Goal: Answer question/provide support

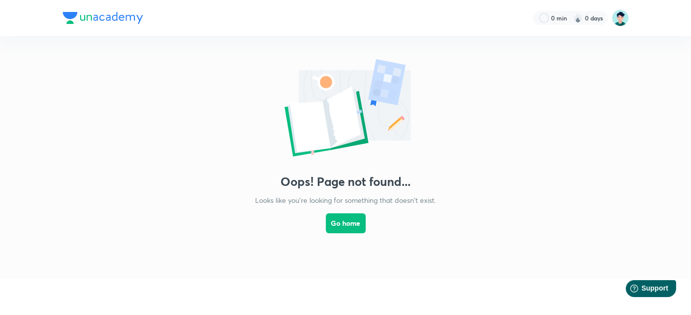
click at [131, 15] on img at bounding box center [103, 18] width 80 height 12
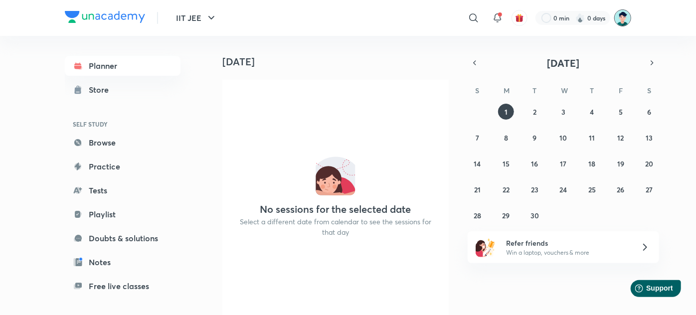
click at [622, 16] on img at bounding box center [622, 17] width 17 height 17
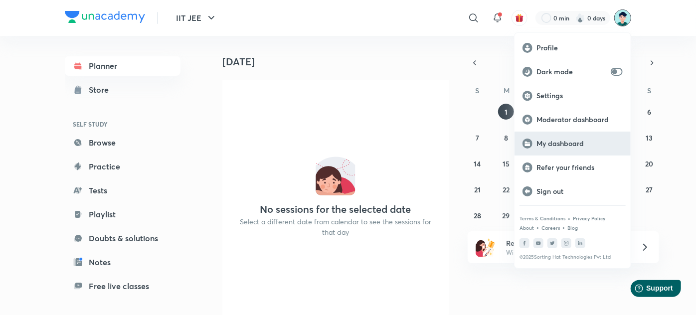
click at [564, 141] on p "My dashboard" at bounding box center [579, 143] width 86 height 9
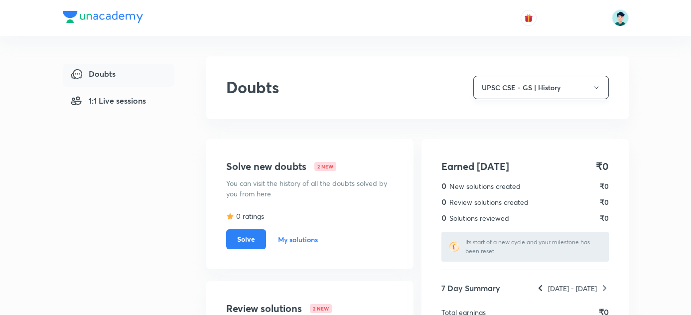
click at [561, 78] on button "UPSC CSE - GS | History" at bounding box center [542, 87] width 136 height 23
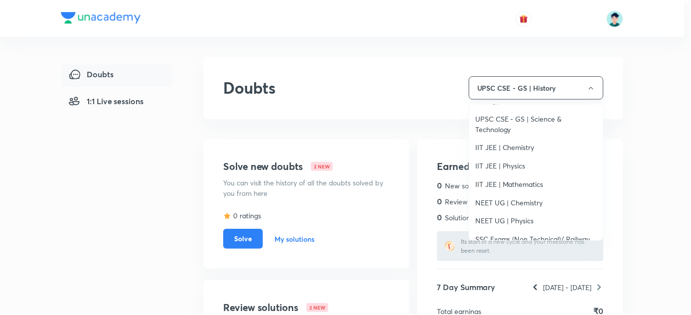
scroll to position [90, 0]
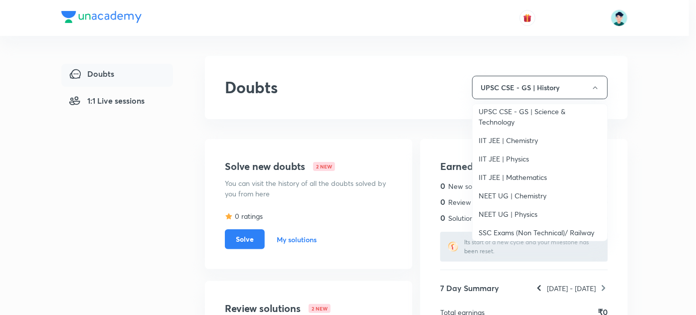
click at [530, 138] on span "IIT JEE | Chemistry" at bounding box center [540, 140] width 123 height 10
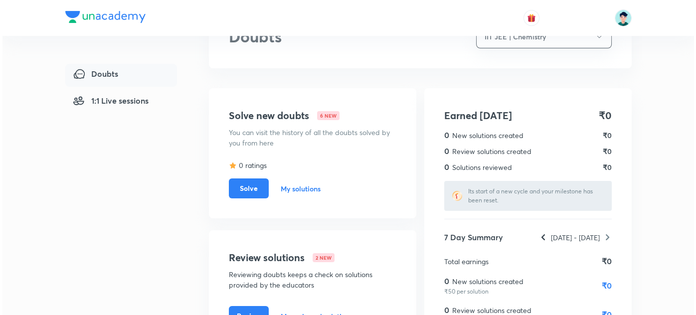
scroll to position [52, 0]
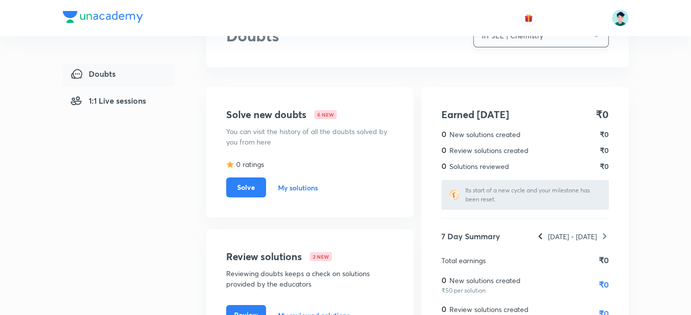
click at [553, 40] on button "IIT JEE | Chemistry" at bounding box center [542, 35] width 136 height 23
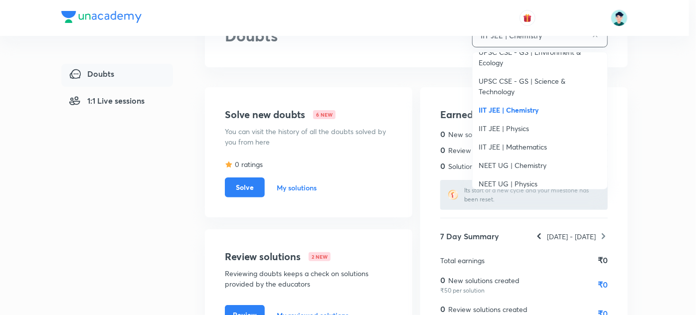
scroll to position [72, 0]
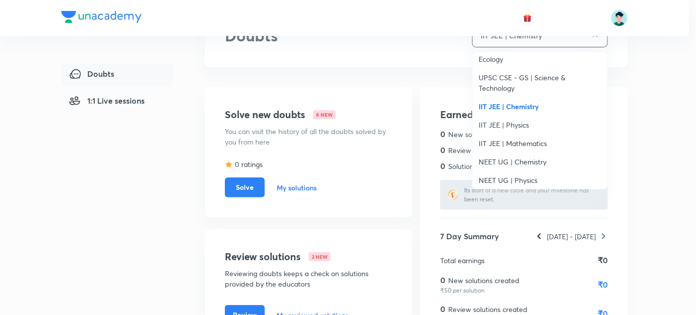
click at [538, 124] on span "IIT JEE | Physics" at bounding box center [540, 125] width 123 height 10
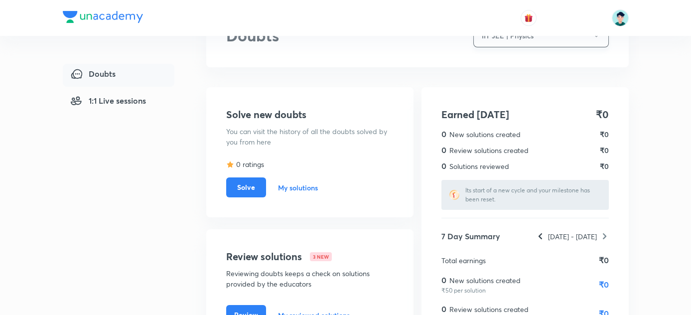
click at [511, 42] on button "IIT JEE | Physics" at bounding box center [542, 35] width 136 height 23
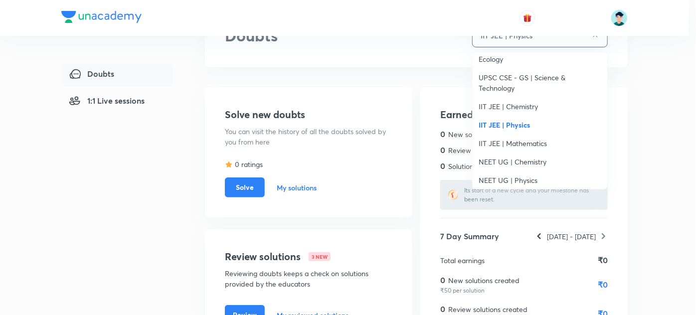
click at [511, 142] on span "IIT JEE | Mathematics" at bounding box center [540, 143] width 123 height 10
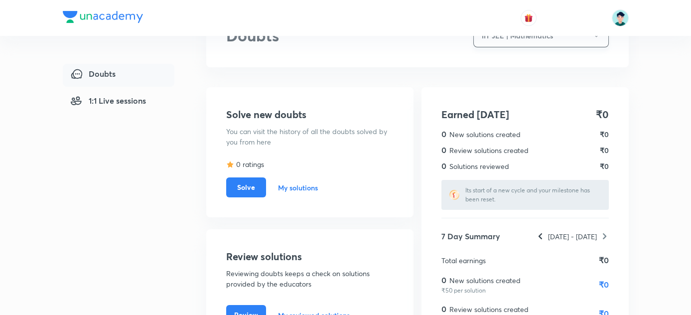
click at [552, 42] on button "IIT JEE | Mathematics" at bounding box center [542, 35] width 136 height 23
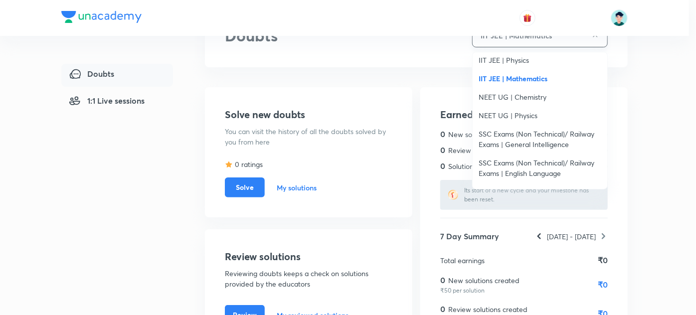
scroll to position [145, 0]
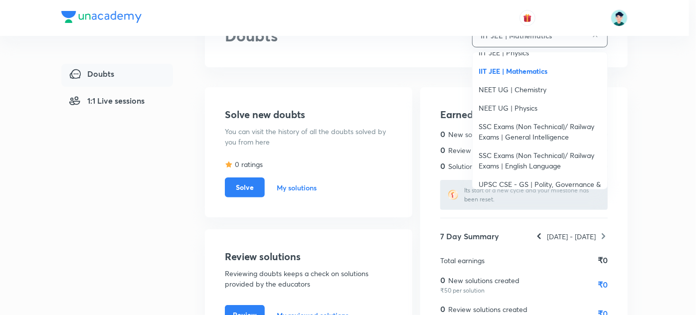
click at [529, 85] on span "NEET UG | Chemistry" at bounding box center [540, 89] width 123 height 10
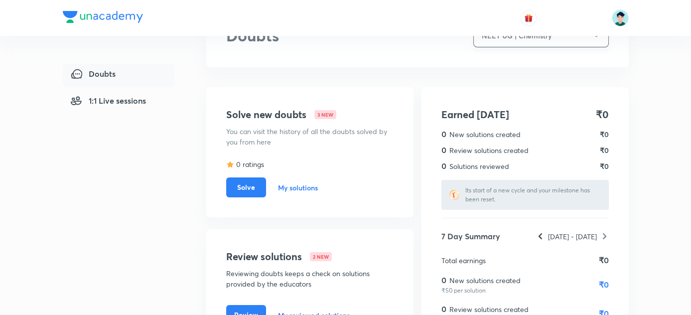
click at [526, 47] on button "NEET UG | Chemistry" at bounding box center [542, 35] width 136 height 23
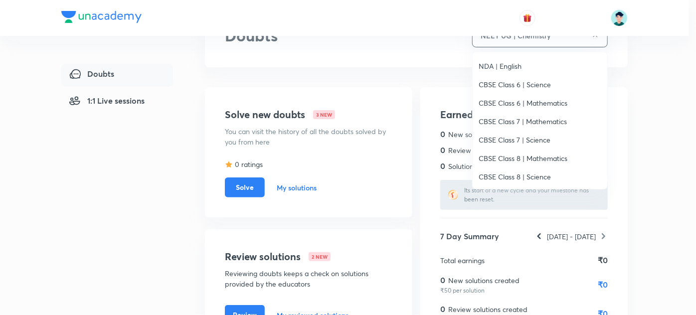
scroll to position [1021, 0]
click at [521, 106] on span "CBSE Class 6 | Science" at bounding box center [540, 102] width 123 height 10
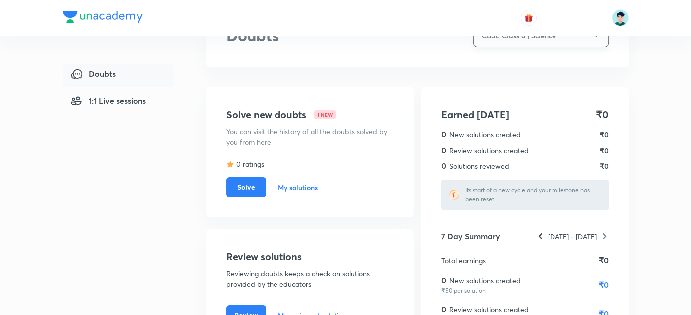
click at [535, 38] on button "CBSE Class 6 | Science" at bounding box center [542, 35] width 136 height 23
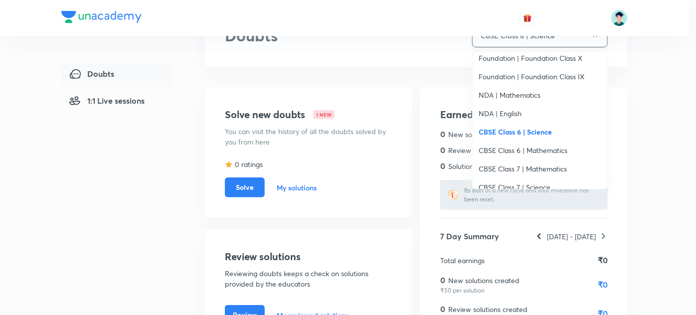
scroll to position [985, 0]
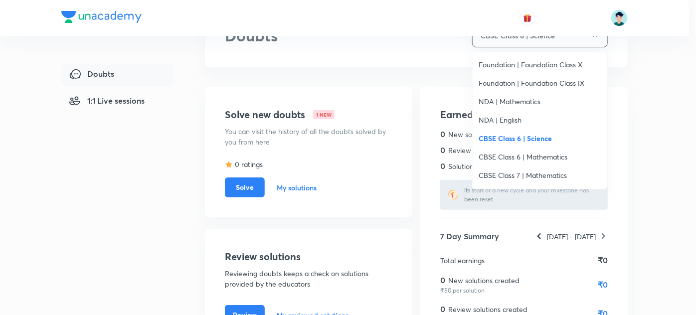
click at [521, 97] on span "NDA | Mathematics" at bounding box center [540, 102] width 123 height 10
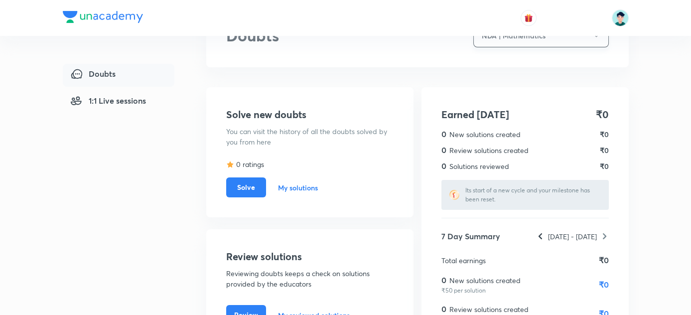
click at [518, 39] on button "NDA | Mathematics" at bounding box center [542, 35] width 136 height 23
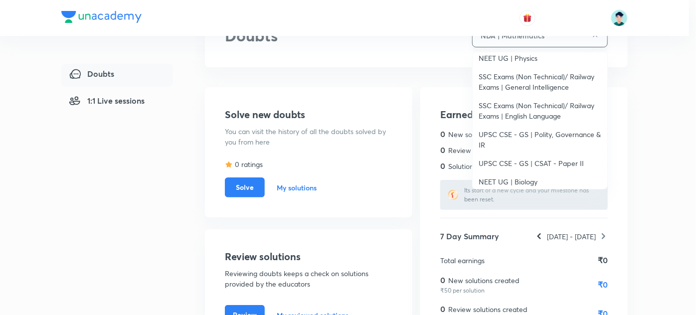
scroll to position [199, 0]
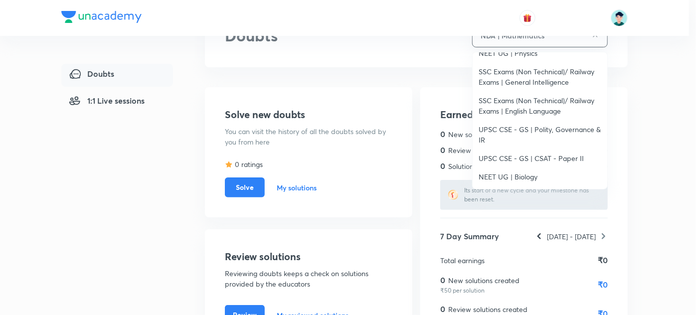
click at [519, 84] on span "SSC Exams (Non Technical)/ Railway Exams | General Intelligence" at bounding box center [540, 76] width 123 height 21
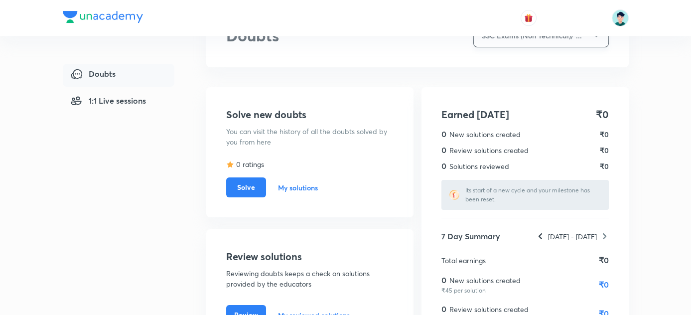
click at [533, 39] on button "SSC Exams (Non Technical)/ ..." at bounding box center [542, 35] width 136 height 23
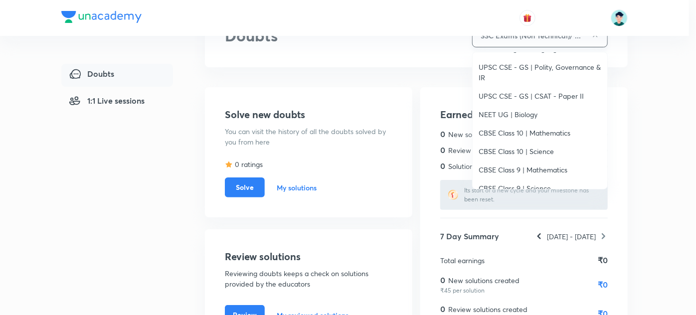
scroll to position [272, 0]
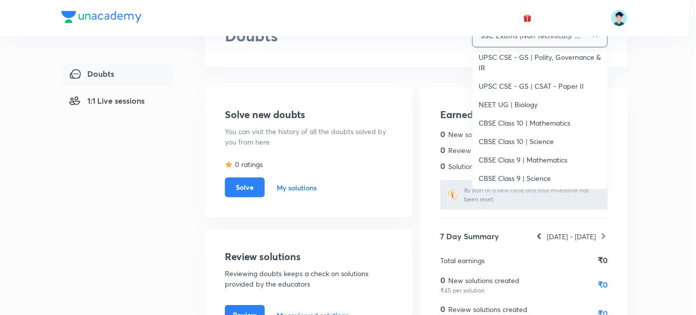
click at [526, 106] on span "NEET UG | Biology" at bounding box center [540, 104] width 123 height 10
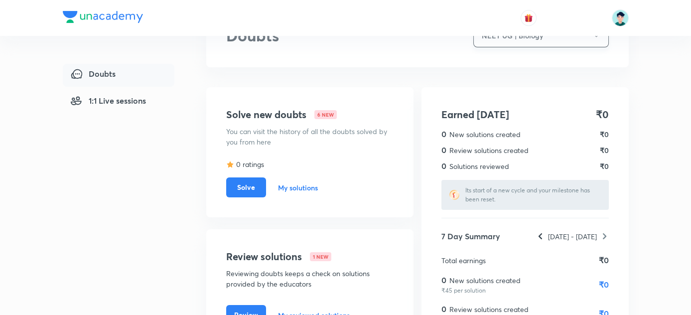
click at [530, 39] on button "NEET UG | Biology" at bounding box center [542, 35] width 136 height 23
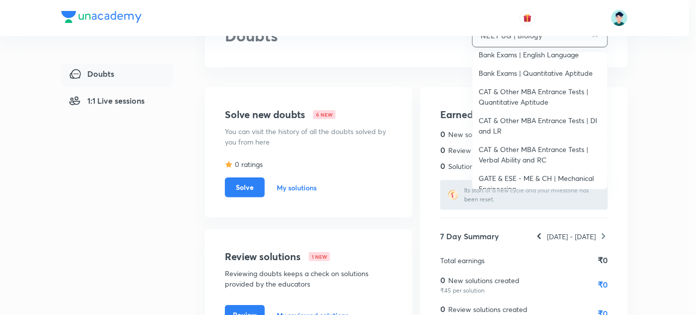
scroll to position [713, 0]
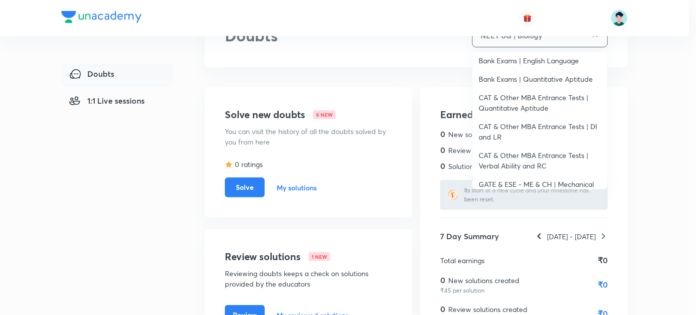
click at [550, 94] on span "CAT & Other MBA Entrance Tests | Quantitative Aptitude" at bounding box center [540, 102] width 123 height 21
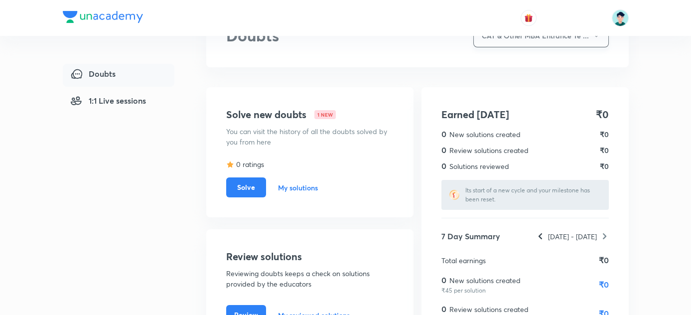
click at [527, 37] on button "CAT & Other MBA Entrance Te ..." at bounding box center [542, 35] width 136 height 23
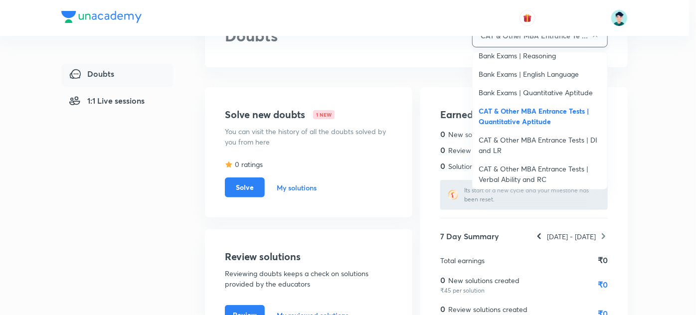
scroll to position [707, 0]
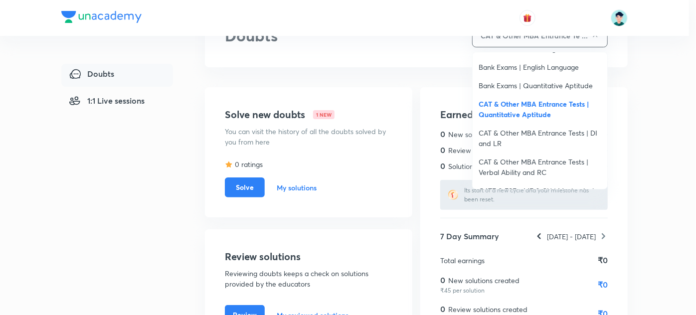
click at [529, 133] on span "CAT & Other MBA Entrance Tests | DI and LR" at bounding box center [540, 138] width 123 height 21
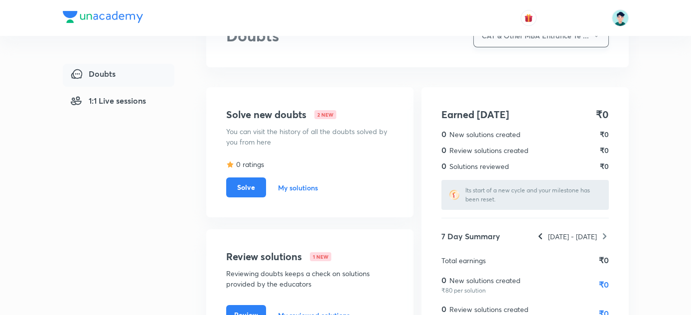
click at [553, 38] on button "CAT & Other MBA Entrance Te ..." at bounding box center [542, 35] width 136 height 23
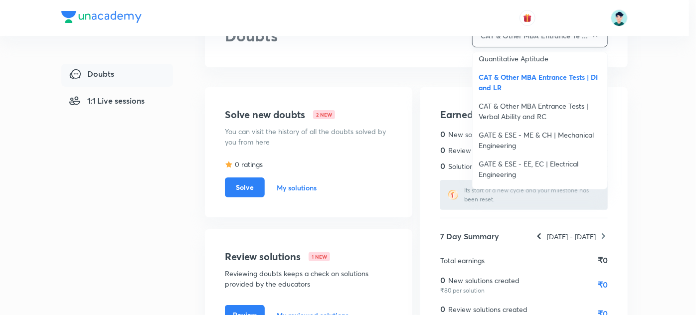
scroll to position [779, 0]
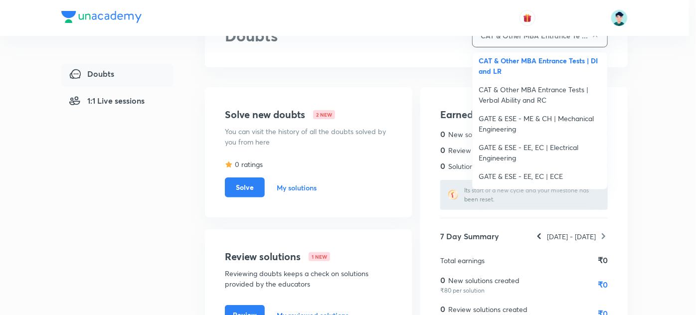
click at [534, 94] on span "CAT & Other MBA Entrance Tests | Verbal Ability and RC" at bounding box center [540, 94] width 123 height 21
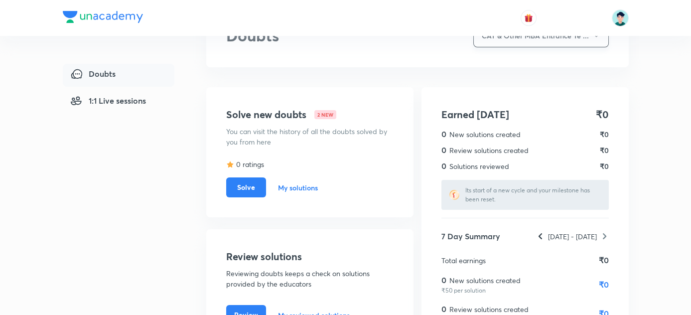
click at [566, 41] on button "CAT & Other MBA Entrance Te ..." at bounding box center [542, 35] width 136 height 23
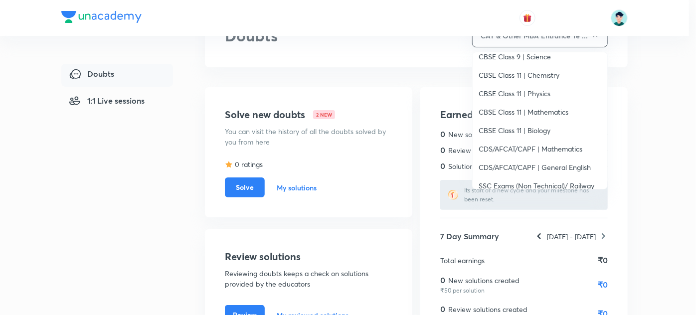
scroll to position [399, 0]
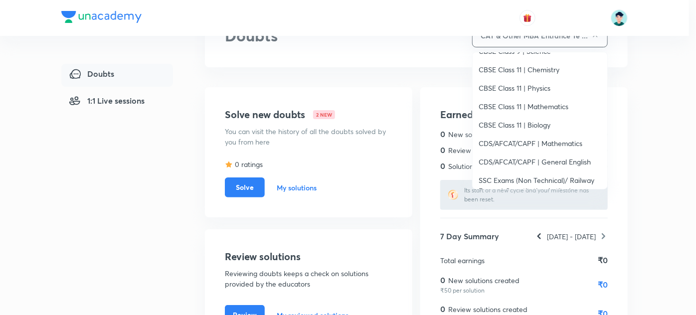
click at [589, 142] on span "CDS/AFCAT/CAPF | Mathematics" at bounding box center [540, 143] width 123 height 10
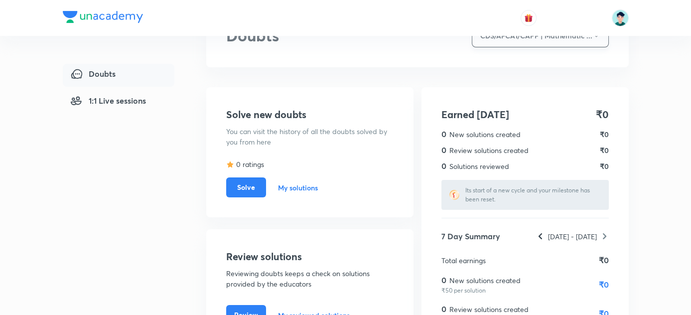
click at [538, 39] on button "CDS/AFCAT/CAPF | Mathematic ..." at bounding box center [540, 35] width 137 height 23
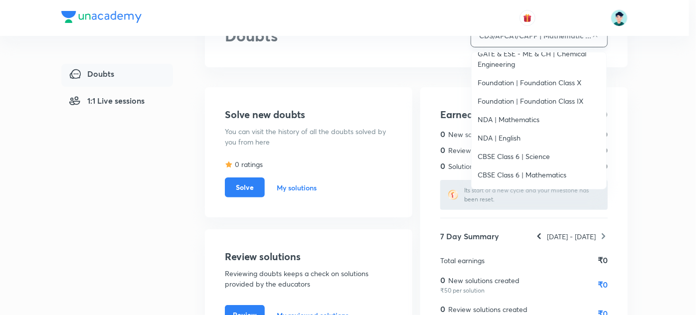
scroll to position [949, 0]
click at [540, 102] on span "Foundation | Foundation Class X" at bounding box center [539, 101] width 123 height 10
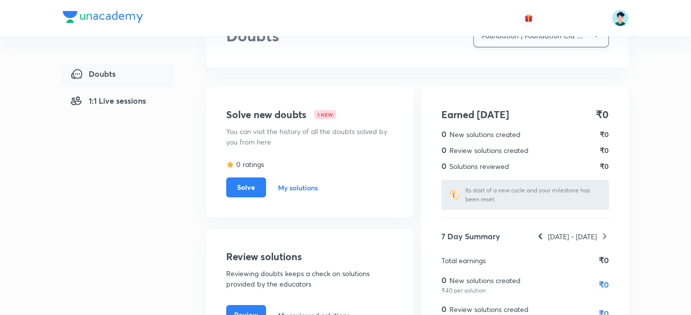
click at [528, 39] on button "Foundation | Foundation Cla ..." at bounding box center [542, 35] width 136 height 23
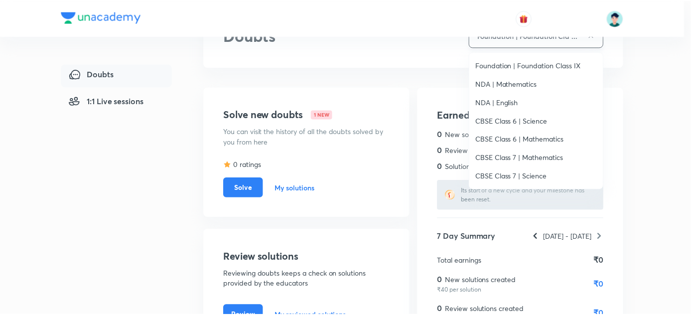
scroll to position [985, 0]
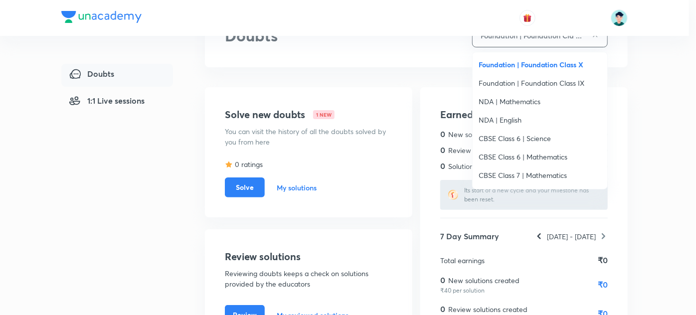
click at [533, 88] on li "Foundation | Foundation Class IX" at bounding box center [540, 83] width 135 height 18
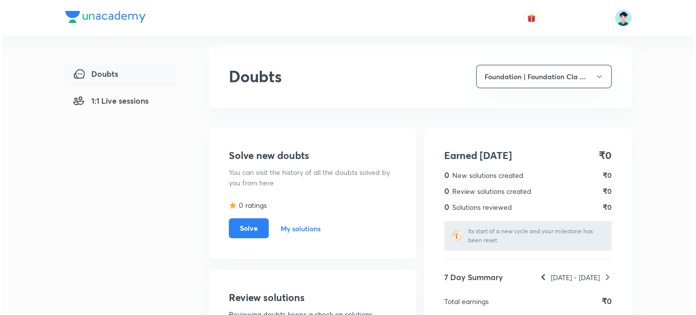
scroll to position [0, 0]
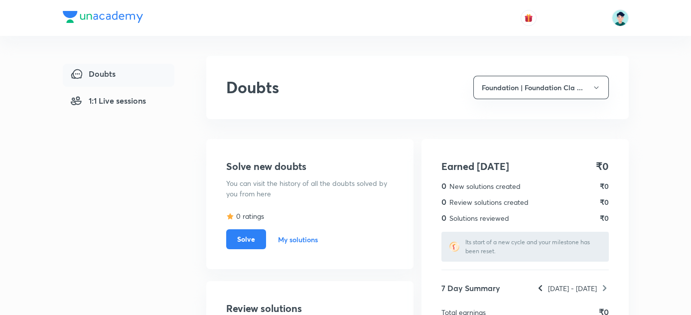
click at [533, 88] on button "Foundation | Foundation Cla ..." at bounding box center [542, 87] width 136 height 23
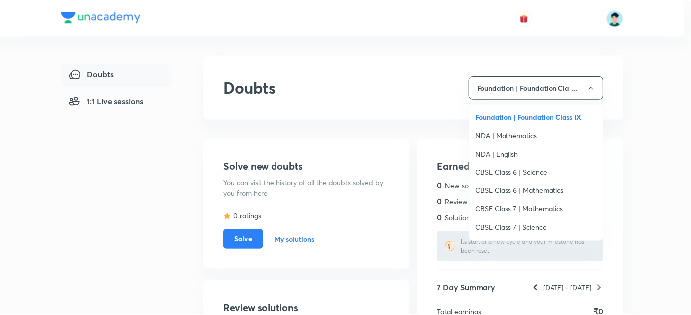
scroll to position [985, 0]
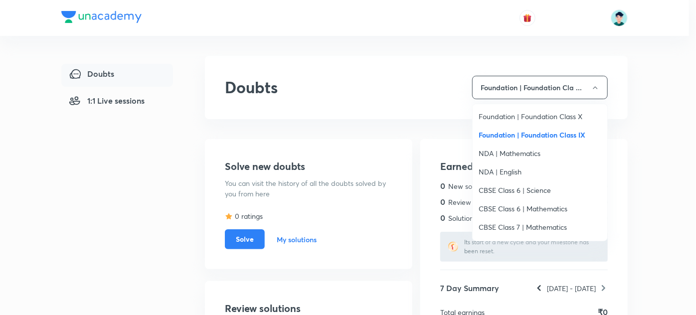
click at [526, 112] on span "Foundation | Foundation Class X" at bounding box center [540, 117] width 123 height 10
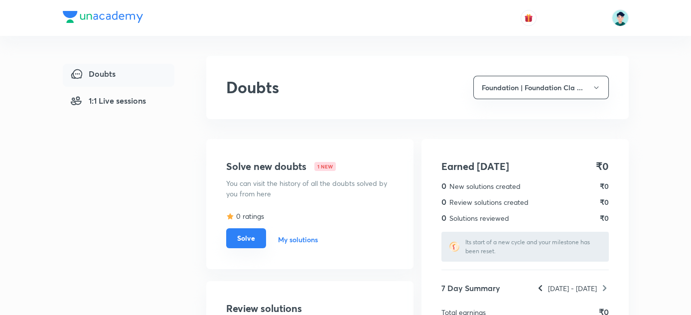
click at [252, 230] on button "Solve" at bounding box center [246, 238] width 40 height 20
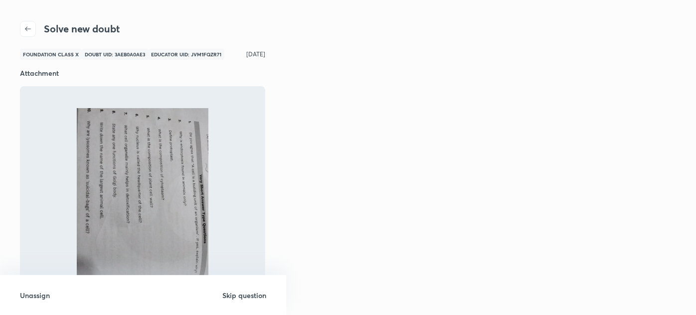
click at [238, 296] on h6 "Skip question" at bounding box center [244, 295] width 44 height 10
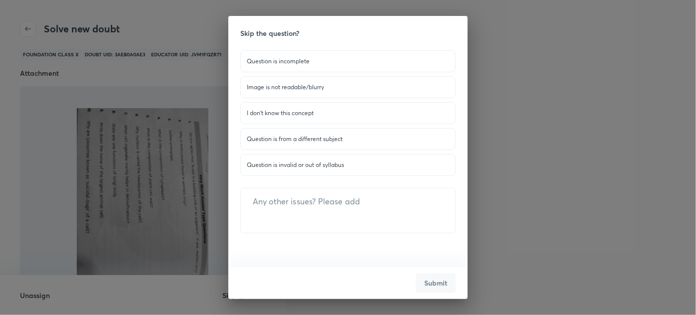
click at [307, 163] on p "Question is invalid or out of syllabus" at bounding box center [348, 165] width 202 height 9
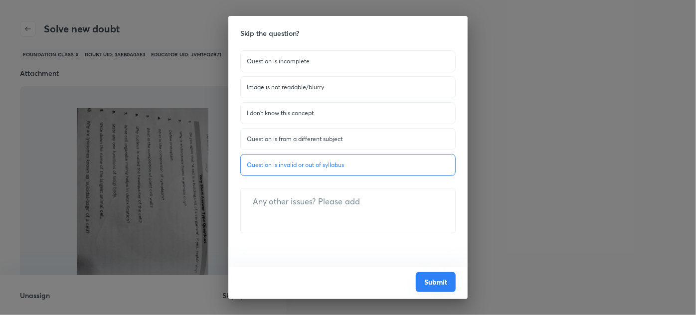
click at [439, 283] on button "Submit" at bounding box center [436, 282] width 40 height 20
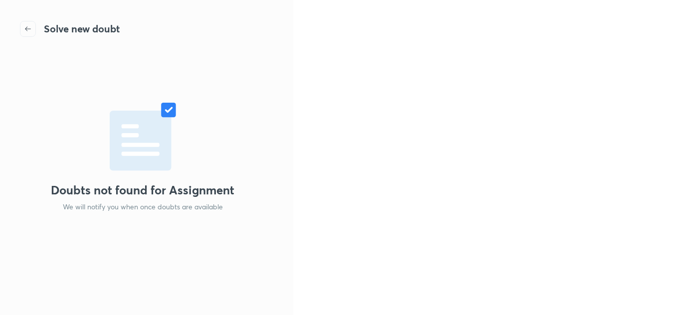
click at [27, 29] on icon "button" at bounding box center [28, 28] width 6 height 4
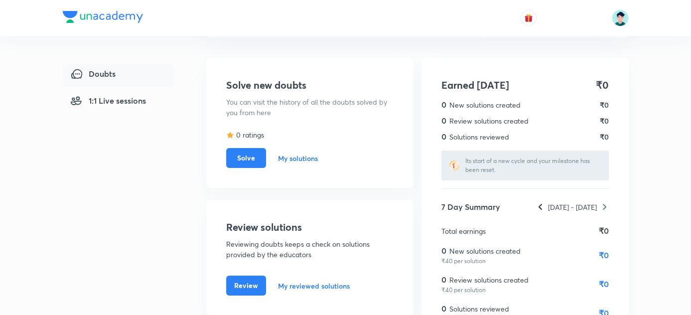
scroll to position [80, 0]
